Goal: Information Seeking & Learning: Learn about a topic

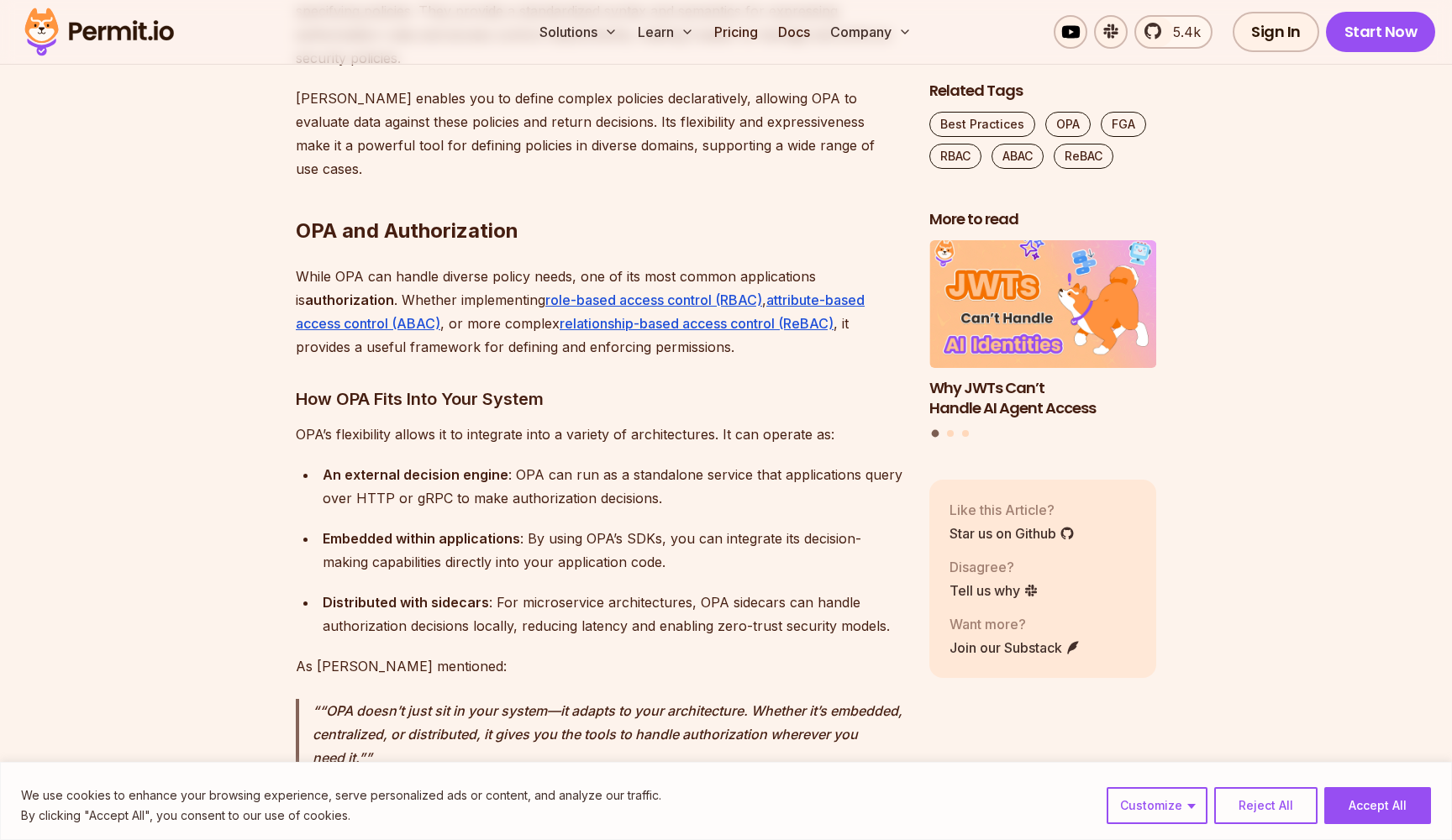
scroll to position [2882, 0]
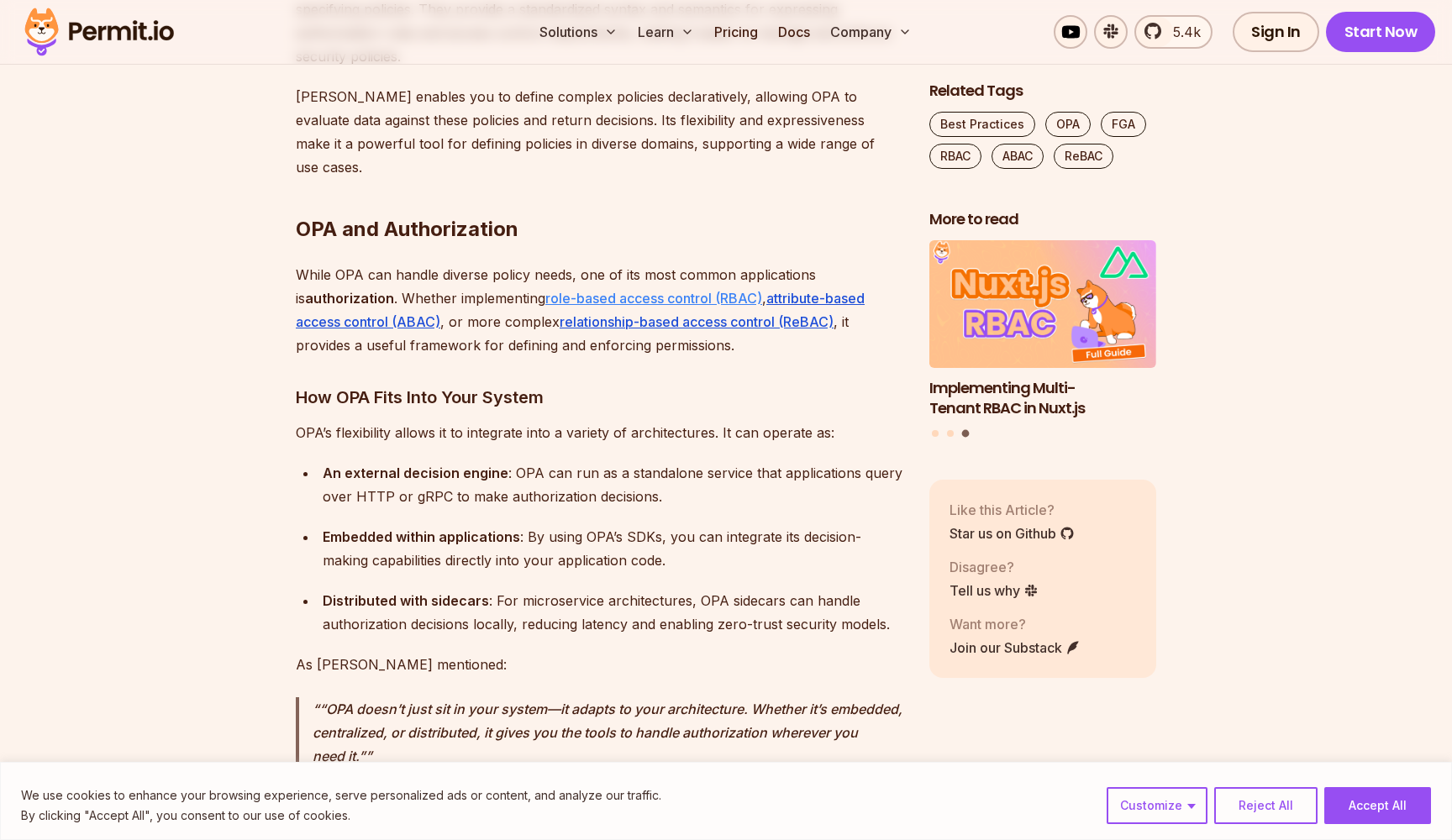
click at [668, 290] on link "role-based access control (RBAC)" at bounding box center [653, 298] width 216 height 17
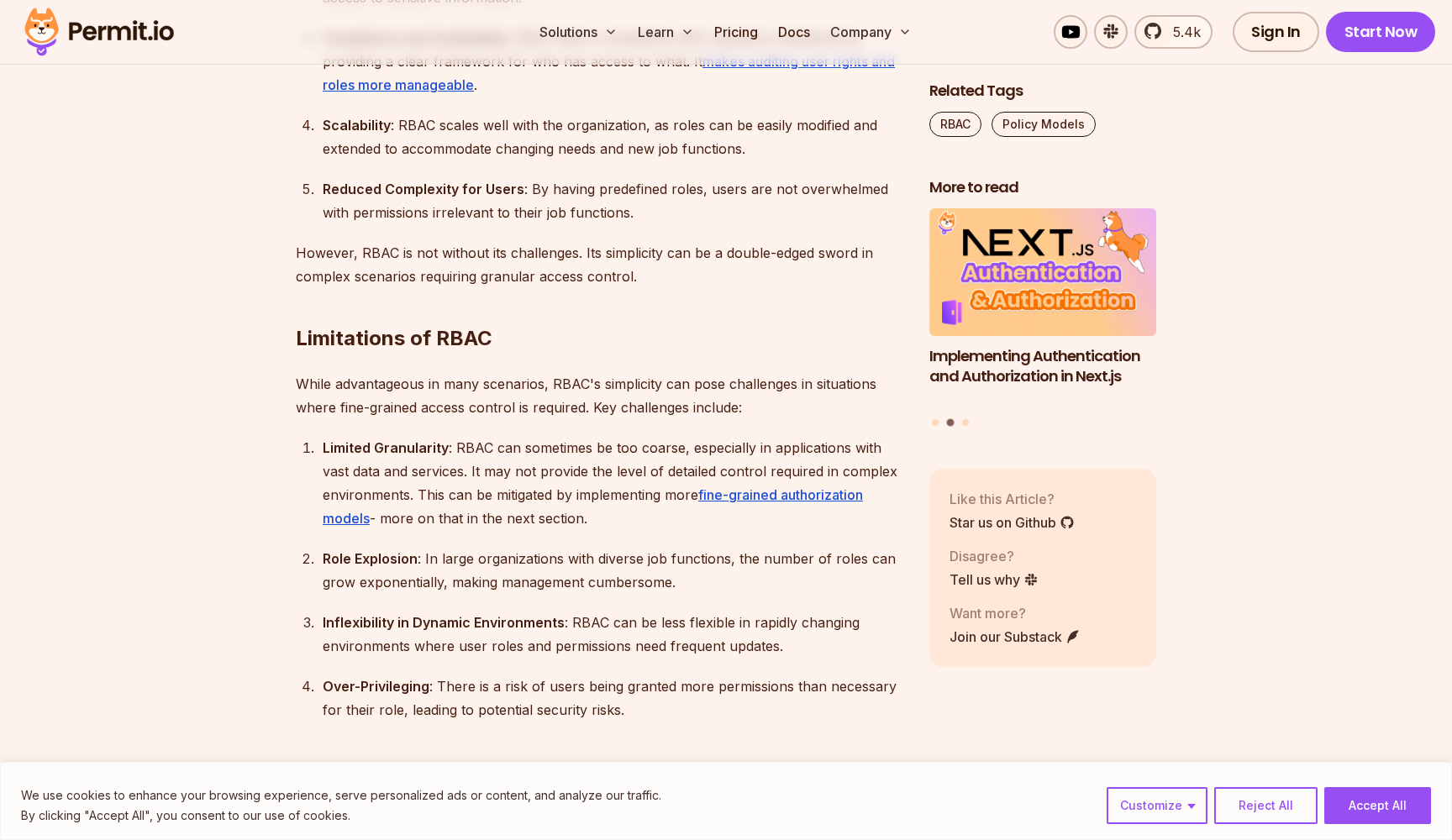
scroll to position [4031, 0]
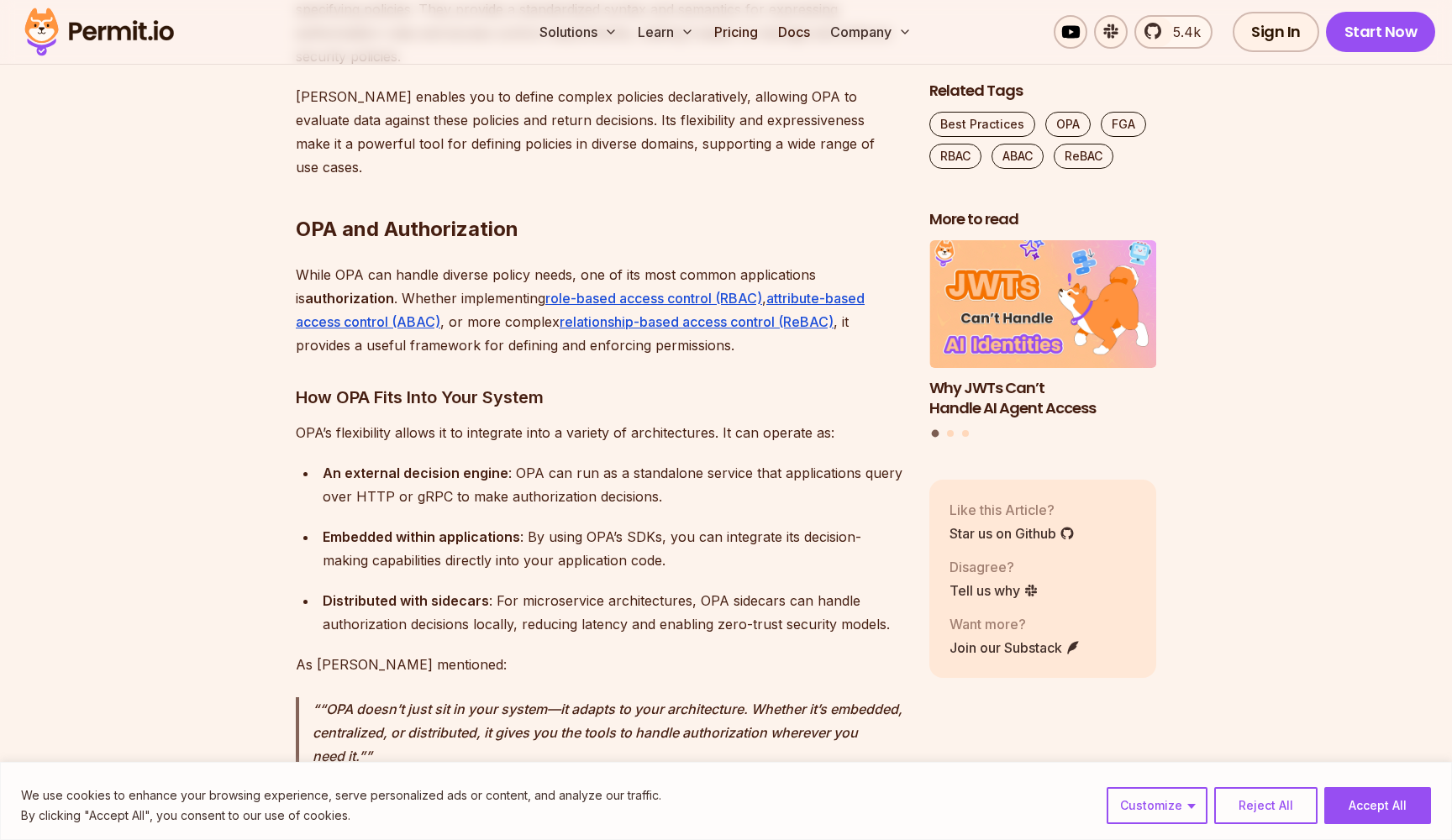
click at [358, 263] on p "While OPA can handle diverse policy needs, one of its most common applications …" at bounding box center [599, 309] width 607 height 94
click at [356, 290] on link "attribute-based access control (ABAC)" at bounding box center [580, 310] width 569 height 41
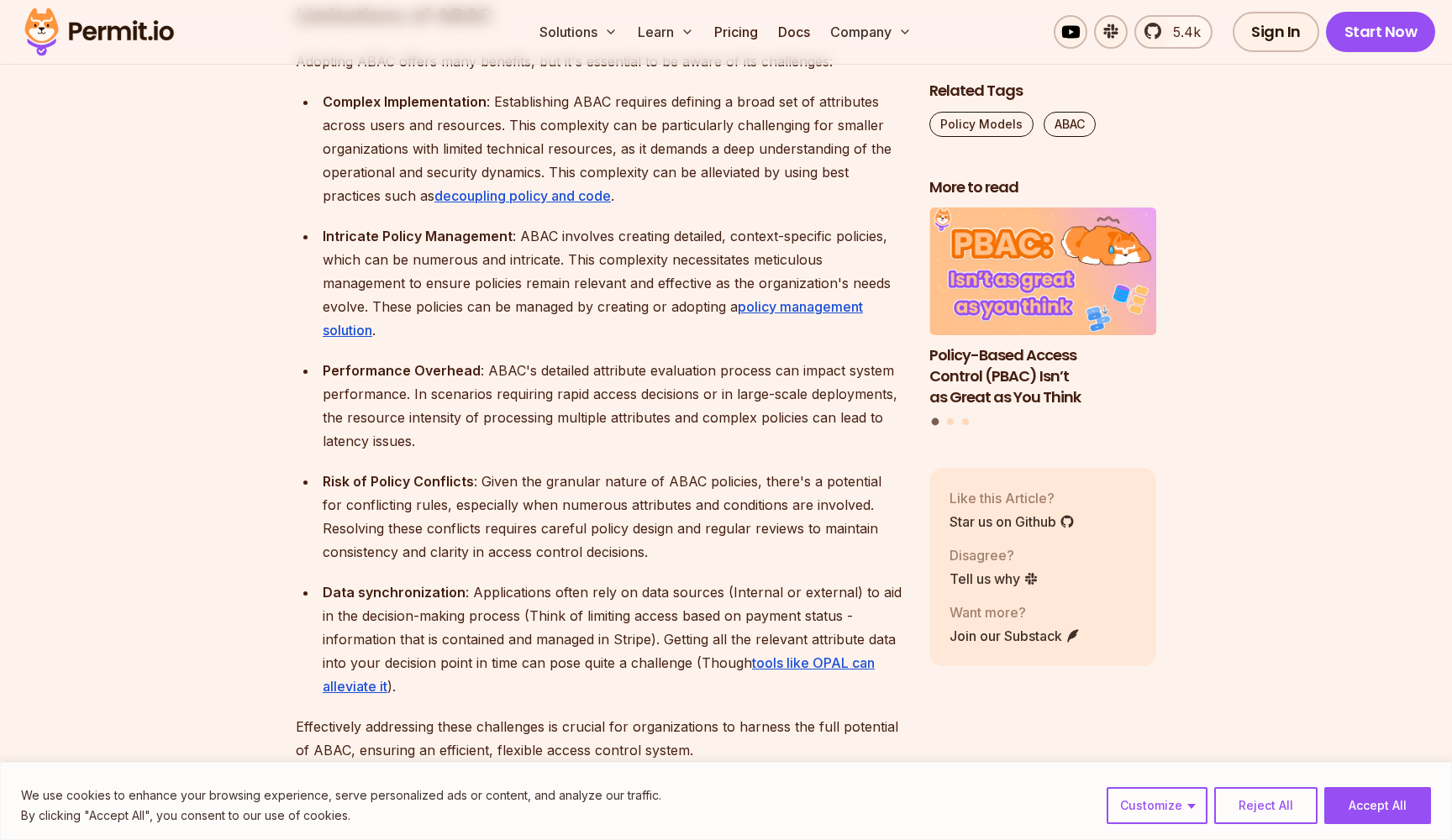
scroll to position [4350, 0]
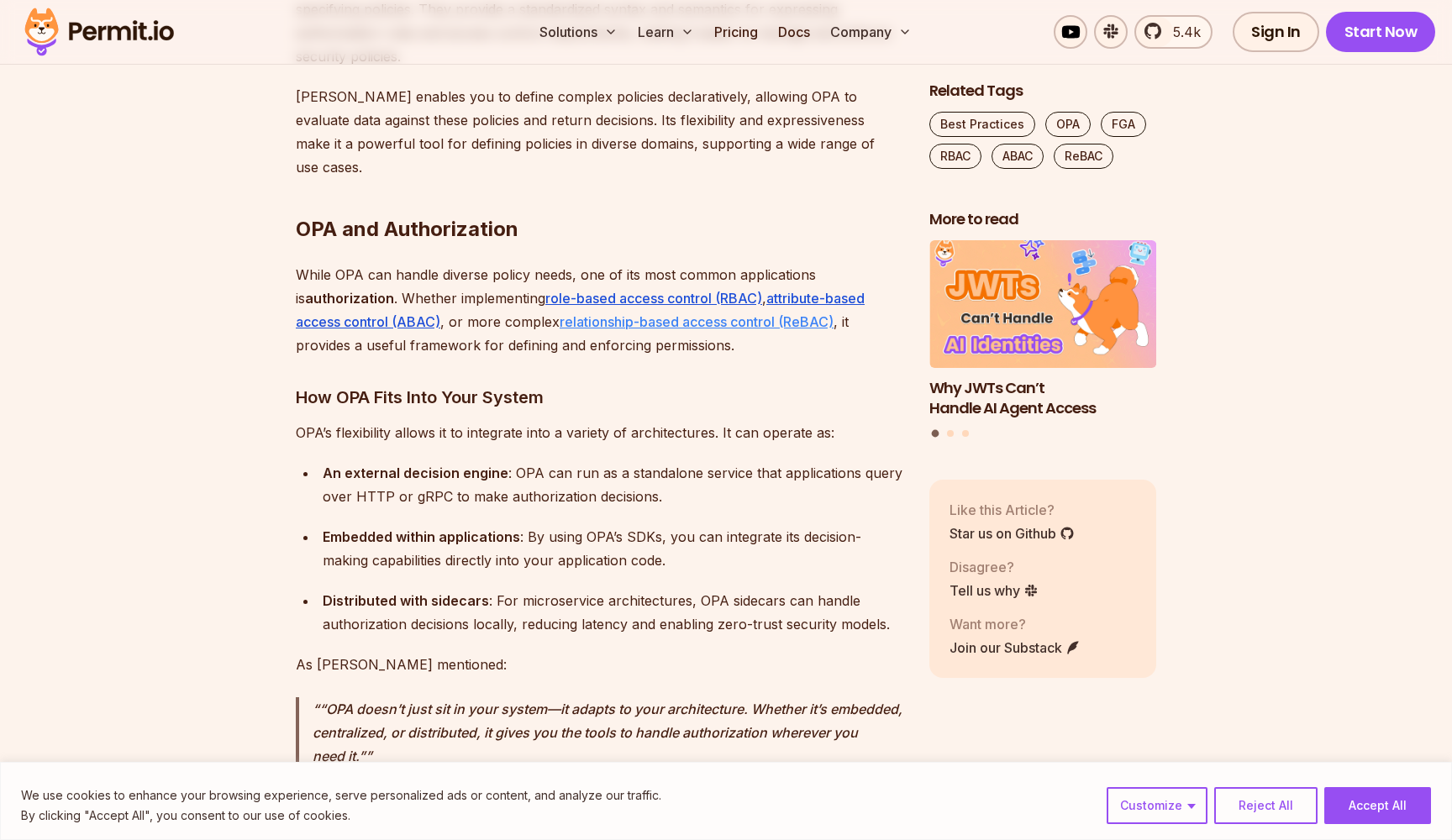
click at [698, 314] on link "relationship-based access control (ReBAC)" at bounding box center [696, 322] width 274 height 17
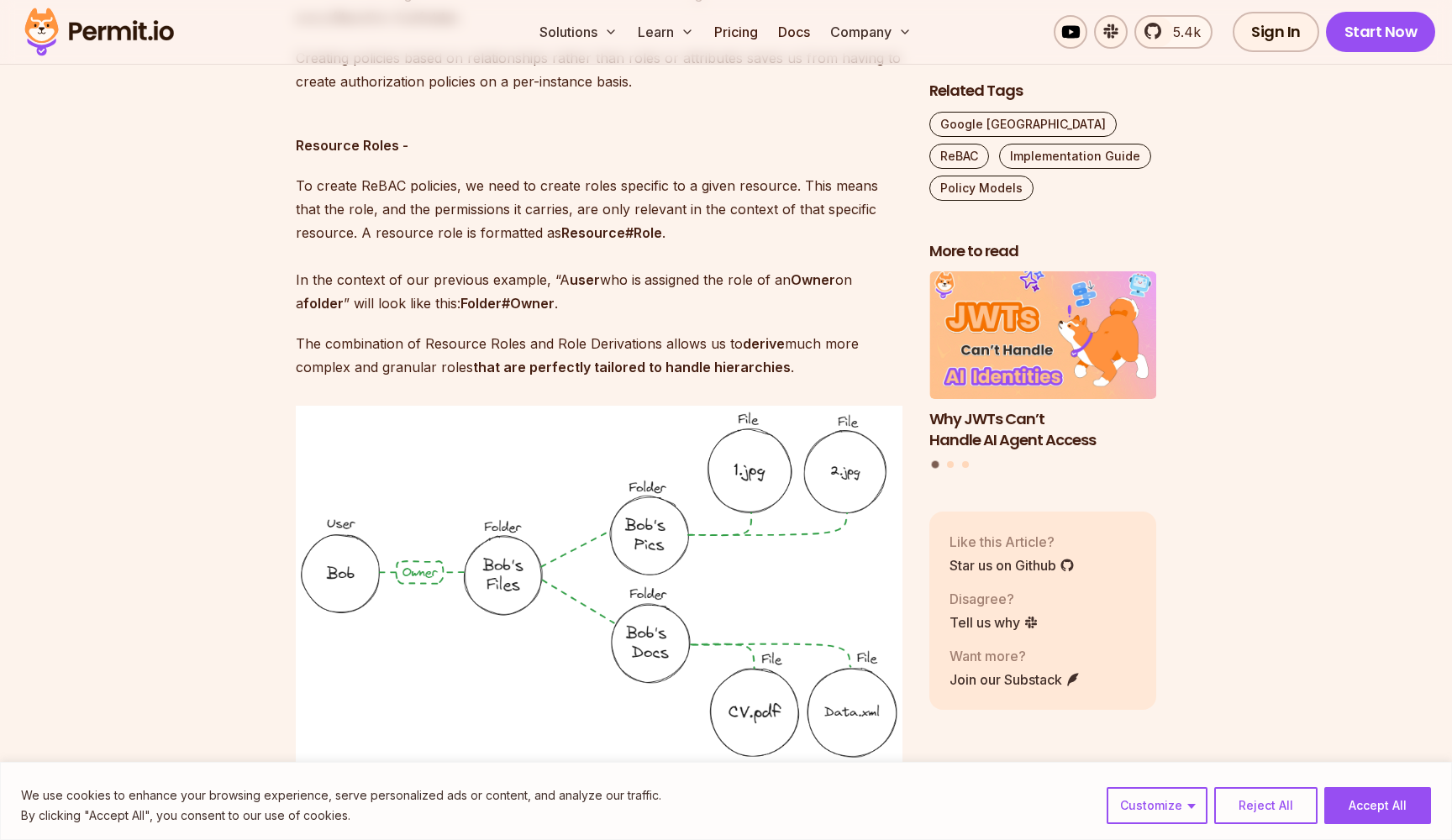
scroll to position [2779, 0]
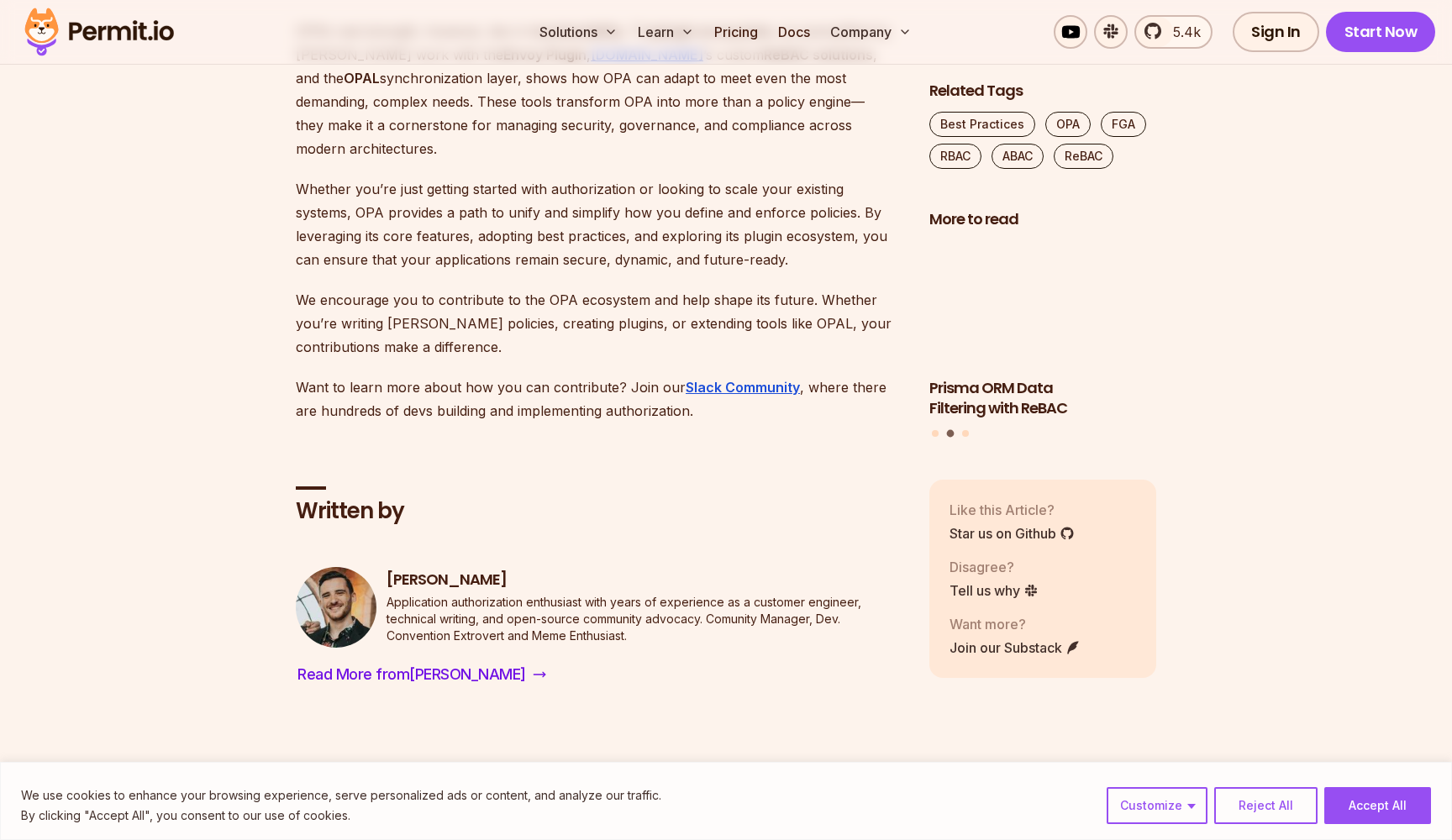
scroll to position [8622, 0]
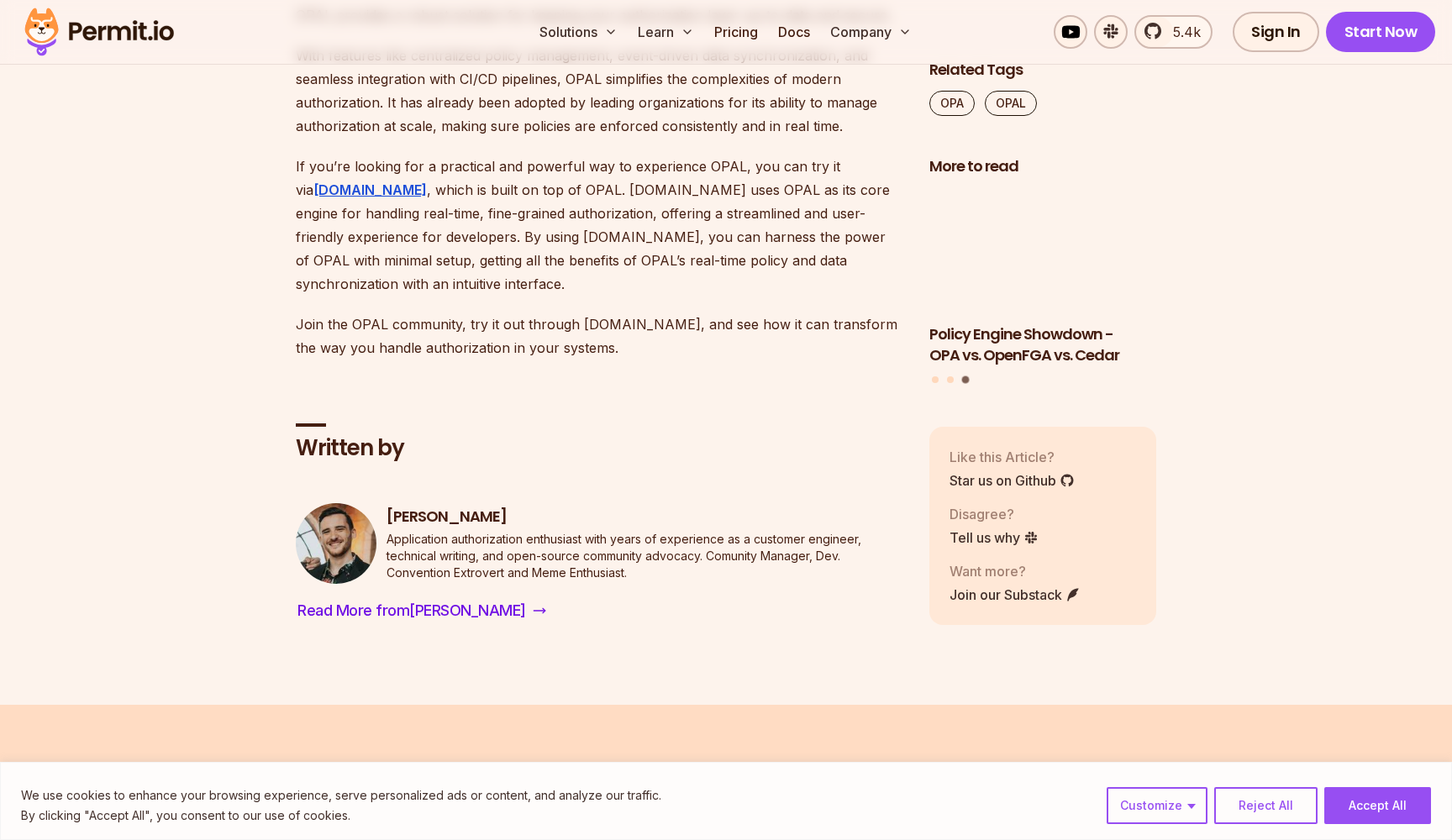
scroll to position [10639, 0]
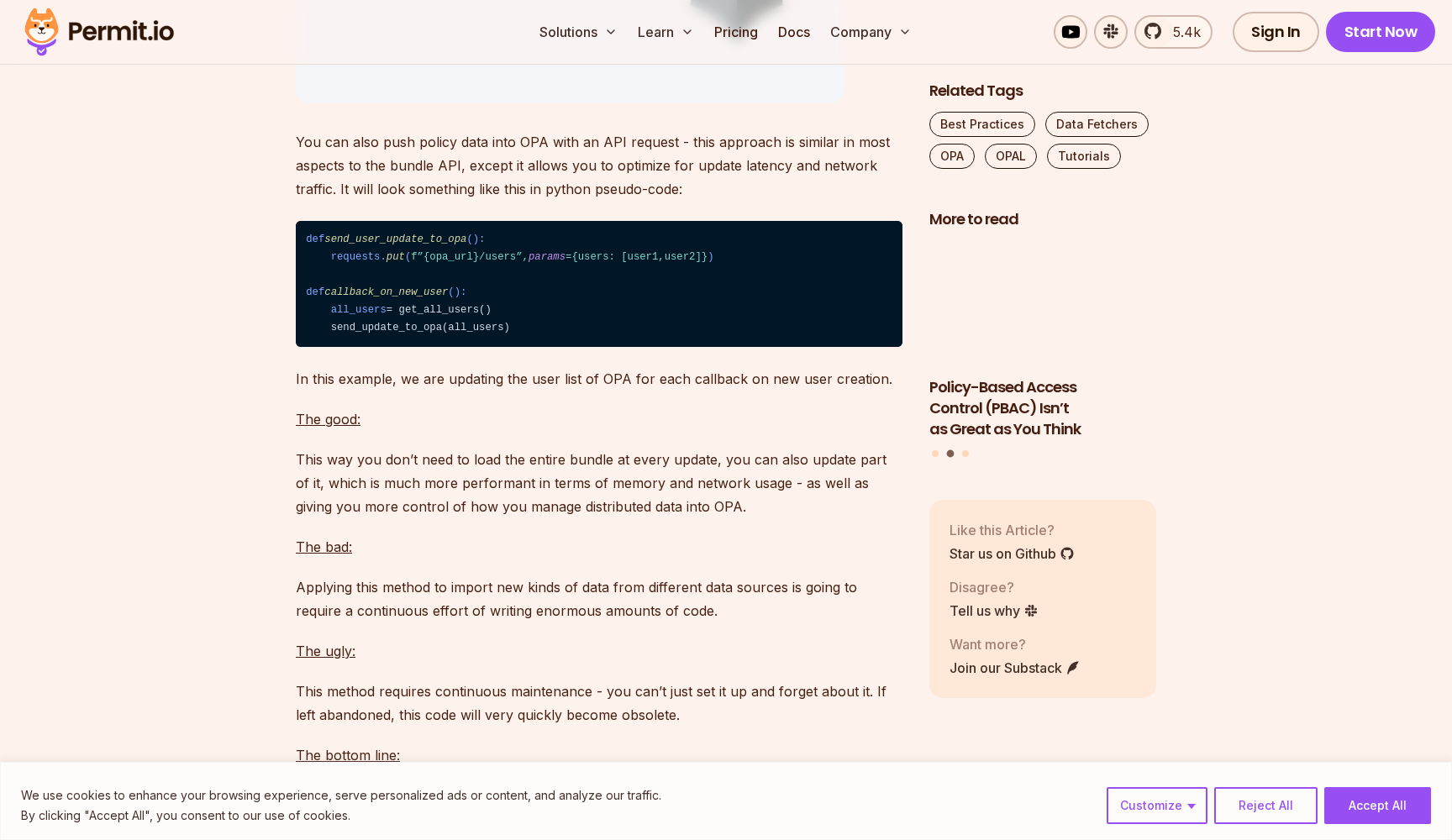
scroll to position [9205, 0]
